Goal: Find specific page/section: Find specific page/section

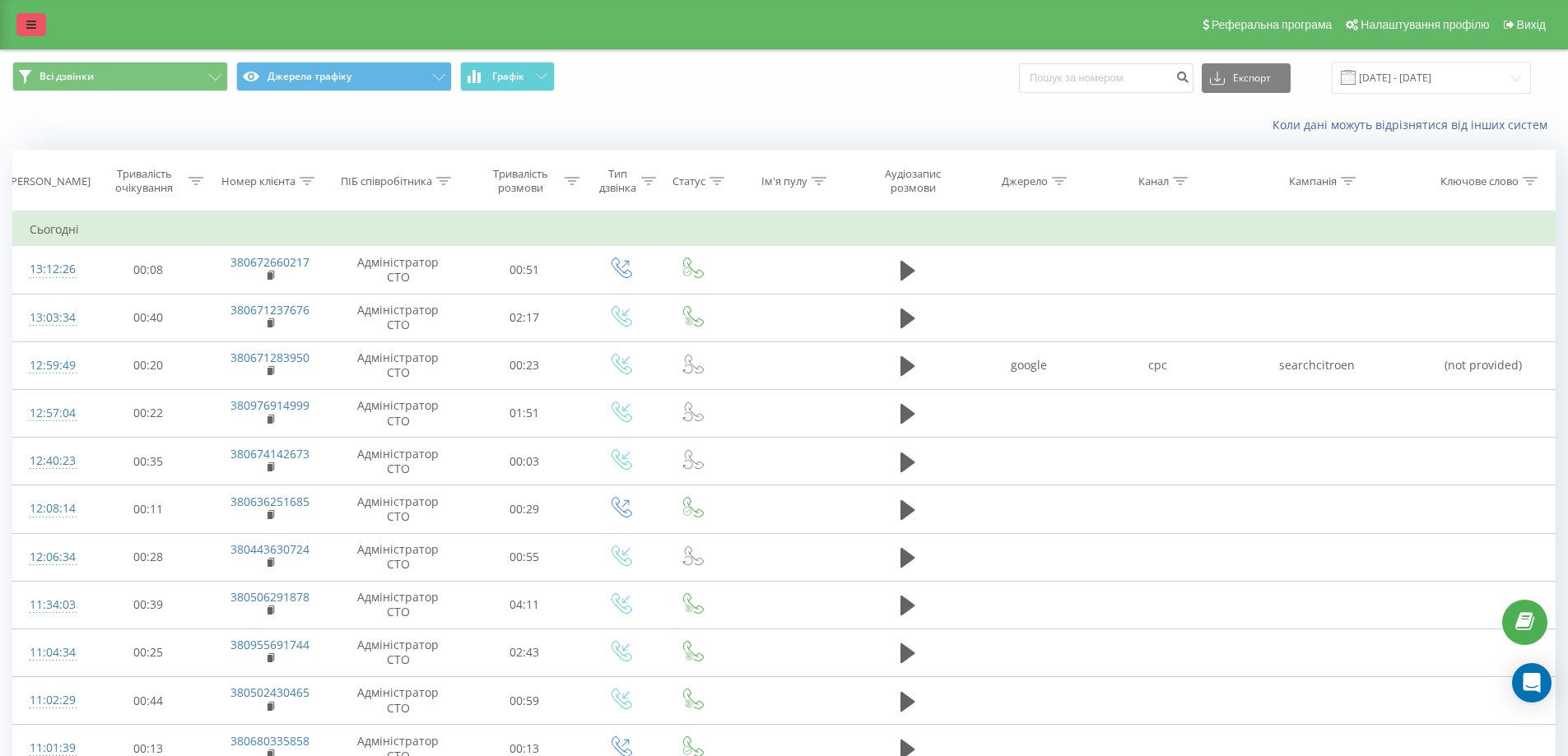
click at [28, 17] on link at bounding box center [31, 24] width 30 height 23
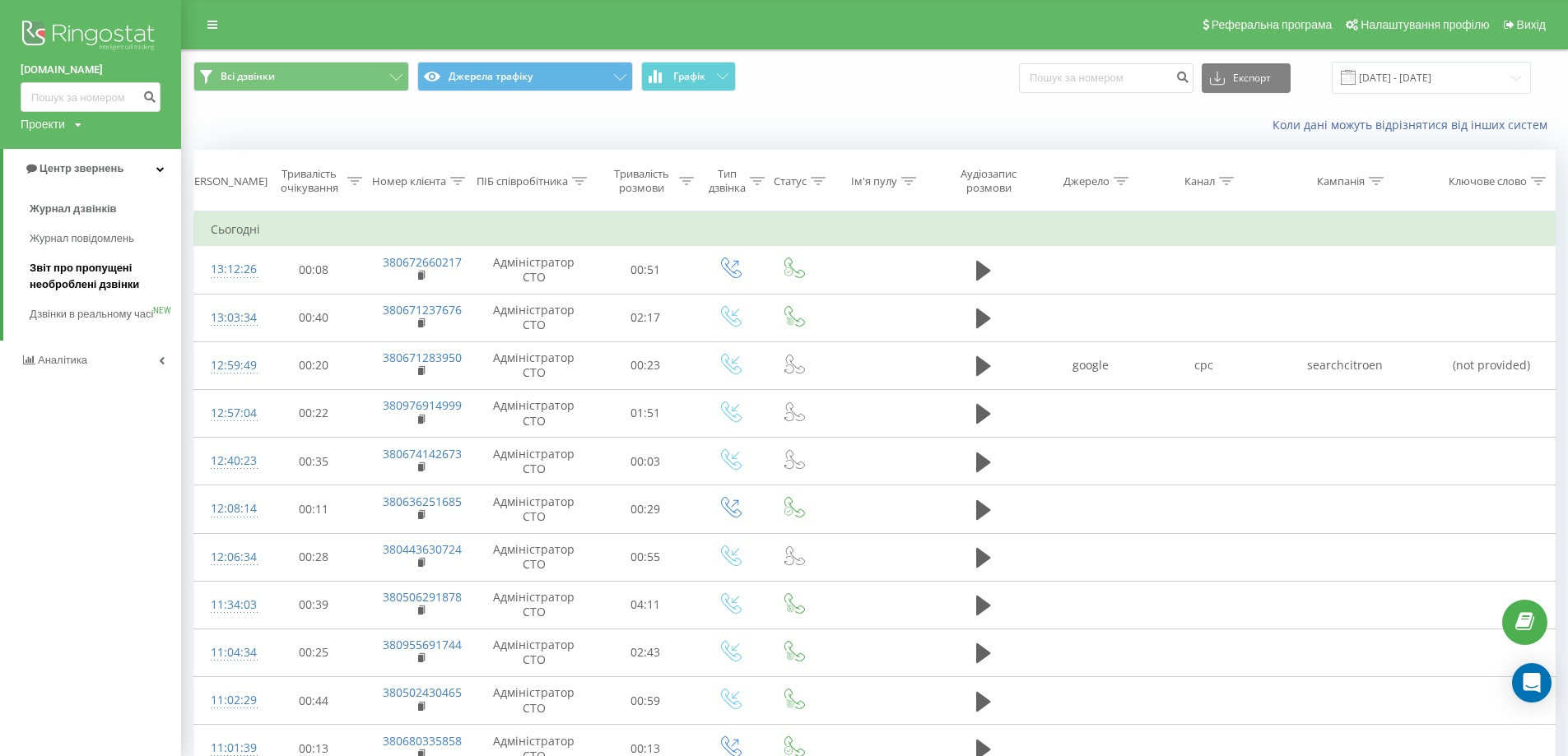
click at [83, 275] on span "Звіт про пропущені необроблені дзвінки" at bounding box center [101, 276] width 143 height 33
